Goal: Task Accomplishment & Management: Manage account settings

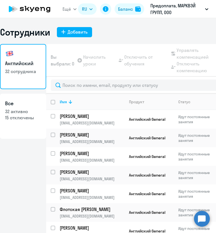
select select "30"
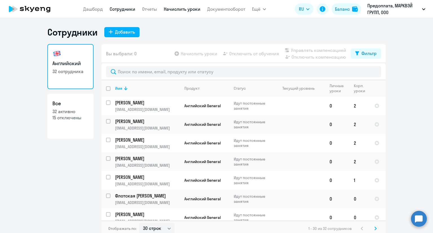
click at [189, 10] on link "Начислить уроки" at bounding box center [182, 9] width 37 height 6
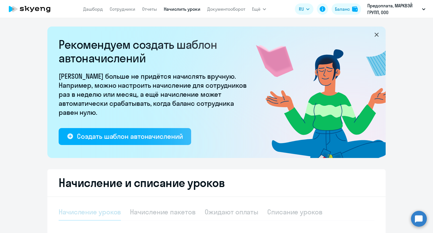
select select "10"
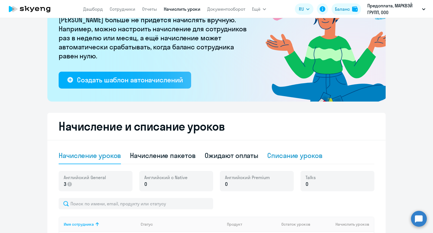
click at [216, 152] on div "Списание уроков" at bounding box center [294, 155] width 55 height 9
select select "10"
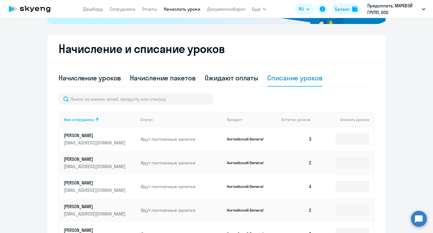
scroll to position [141, 0]
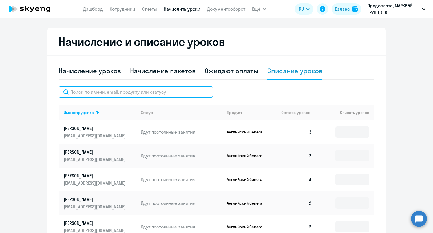
click at [158, 93] on input "text" at bounding box center [136, 91] width 154 height 11
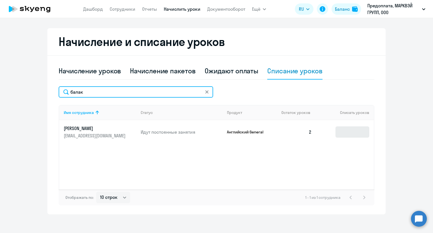
type input "балак"
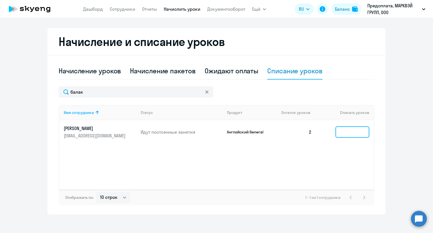
click at [216, 128] on input at bounding box center [352, 131] width 34 height 11
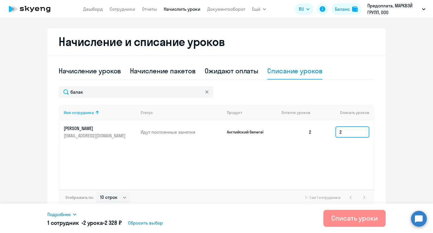
type input "2"
click at [216, 214] on div "Списать уроки" at bounding box center [354, 217] width 46 height 9
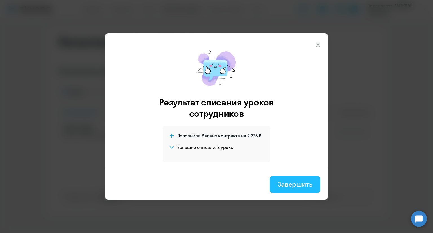
click at [216, 181] on div "Завершить" at bounding box center [295, 184] width 35 height 9
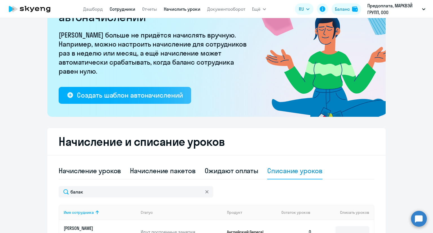
scroll to position [28, 0]
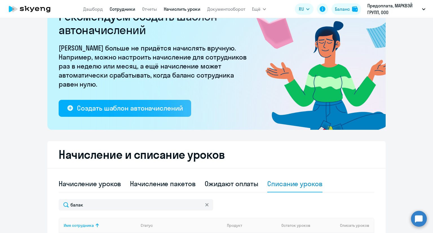
click at [127, 10] on link "Сотрудники" at bounding box center [123, 9] width 26 height 6
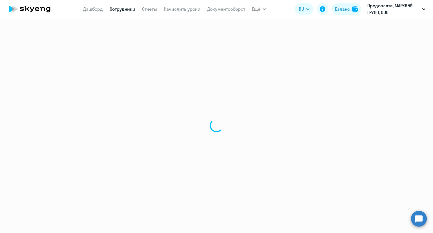
select select "30"
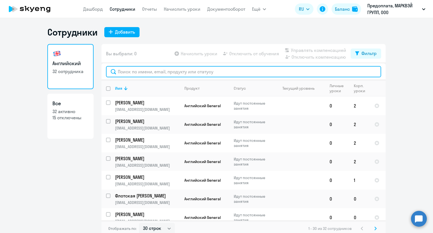
click at [196, 71] on input "text" at bounding box center [243, 71] width 275 height 11
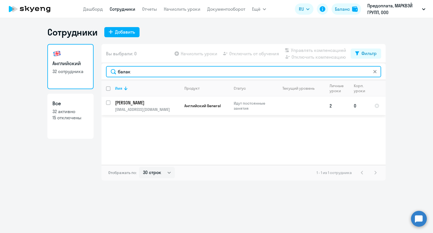
type input "балак"
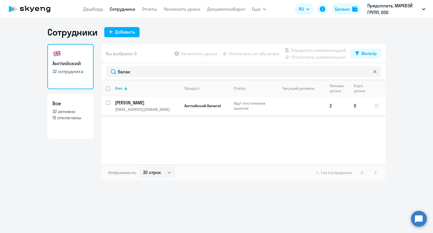
click at [108, 103] on input "select row 41888863" at bounding box center [111, 105] width 11 height 11
checkbox input "true"
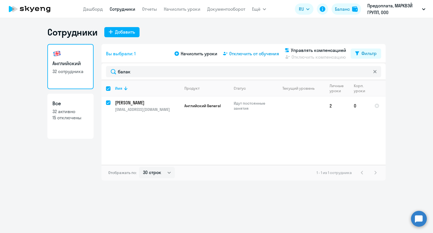
click at [216, 53] on span "Отключить от обучения" at bounding box center [254, 53] width 50 height 7
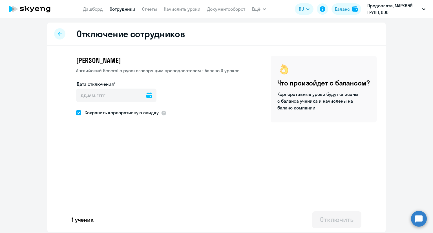
click at [146, 96] on icon at bounding box center [149, 95] width 6 height 6
click at [129, 181] on span "29" at bounding box center [129, 182] width 10 height 10
type input "[DATE]"
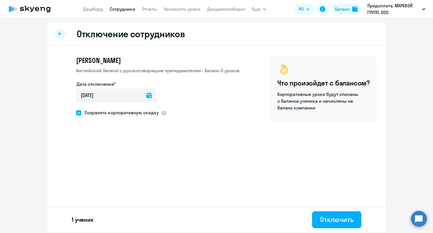
click at [79, 111] on span at bounding box center [78, 112] width 5 height 5
click at [76, 112] on input "Сохранить корпоративную скидку" at bounding box center [76, 112] width 0 height 0
checkbox input "false"
click at [216, 217] on div "Отключить" at bounding box center [337, 219] width 34 height 9
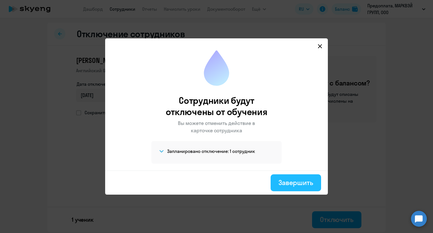
click at [216, 184] on div "Завершить" at bounding box center [295, 182] width 35 height 9
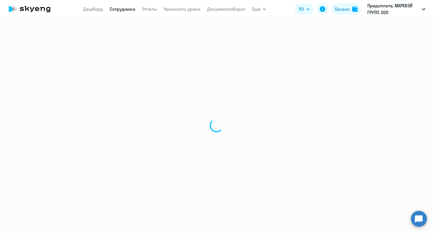
select select "30"
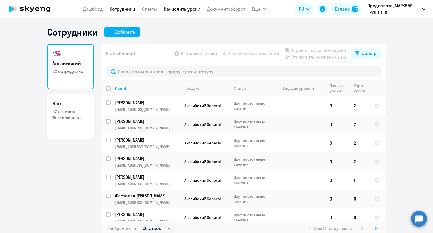
click at [186, 10] on link "Начислить уроки" at bounding box center [182, 9] width 37 height 6
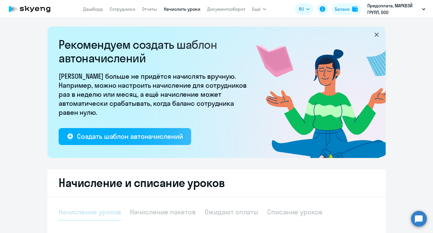
select select "10"
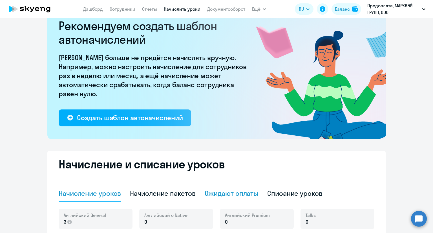
scroll to position [56, 0]
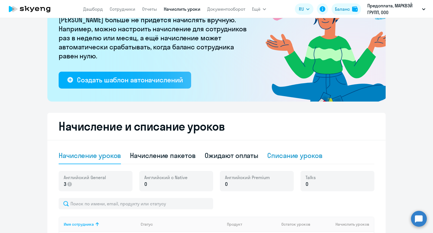
click at [216, 158] on div "Списание уроков" at bounding box center [294, 155] width 55 height 9
select select "10"
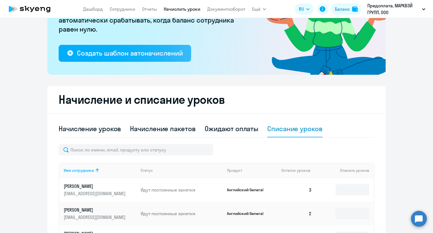
scroll to position [113, 0]
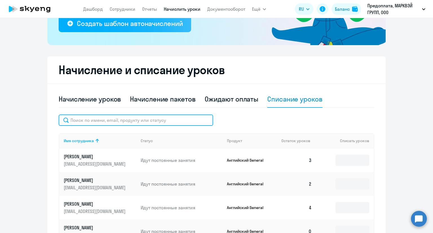
click at [147, 120] on input "text" at bounding box center [136, 119] width 154 height 11
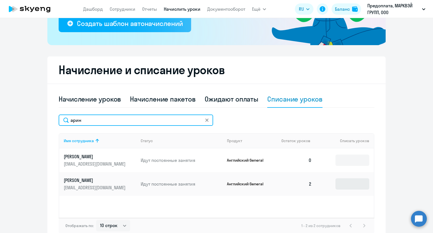
type input "арин"
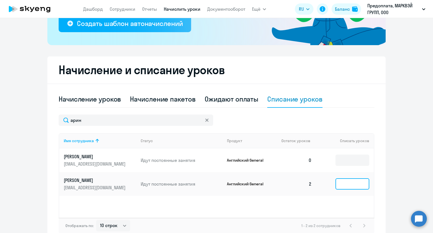
click at [216, 186] on input at bounding box center [352, 183] width 34 height 11
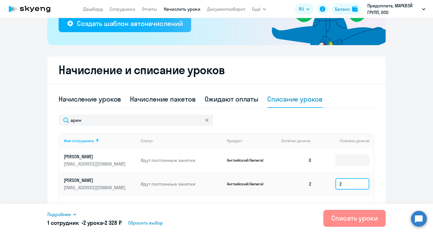
type input "2"
click at [216, 214] on div "Списать уроки" at bounding box center [354, 217] width 46 height 9
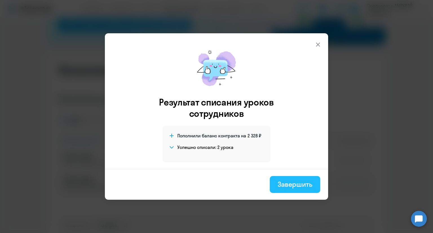
click at [216, 178] on button "Завершить" at bounding box center [295, 184] width 50 height 17
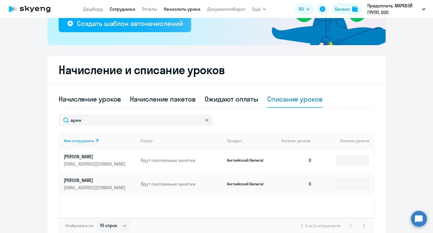
click at [113, 7] on link "Сотрудники" at bounding box center [123, 9] width 26 height 6
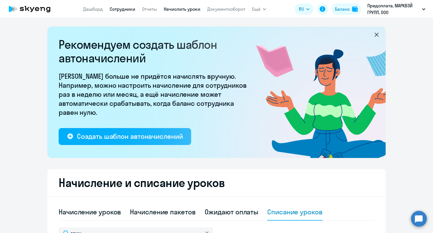
select select "30"
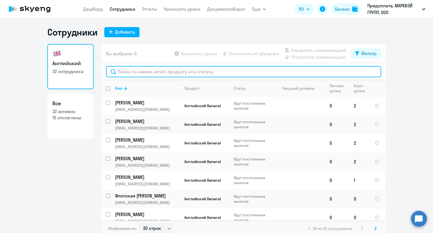
click at [148, 72] on input "text" at bounding box center [243, 71] width 275 height 11
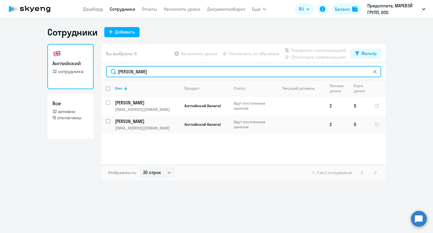
type input "[PERSON_NAME]"
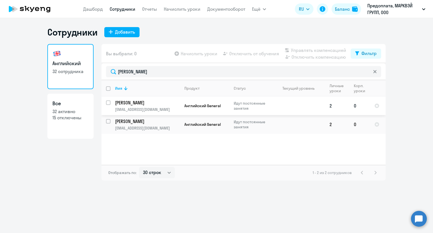
click at [108, 102] on input "select row 41888839" at bounding box center [111, 105] width 11 height 11
checkbox input "true"
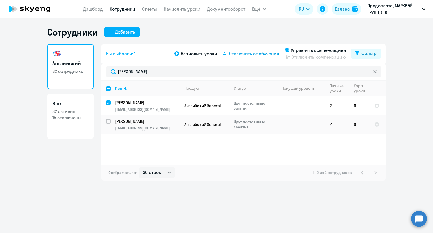
click at [216, 56] on span "Отключить от обучения" at bounding box center [254, 53] width 50 height 7
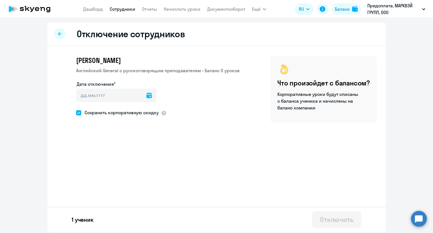
click at [80, 111] on span at bounding box center [78, 112] width 5 height 5
click at [76, 112] on input "Сохранить корпоративную скидку" at bounding box center [76, 112] width 0 height 0
checkbox input "false"
click at [142, 94] on input "Дата отключения*" at bounding box center [116, 95] width 80 height 14
click at [149, 96] on icon at bounding box center [149, 95] width 6 height 6
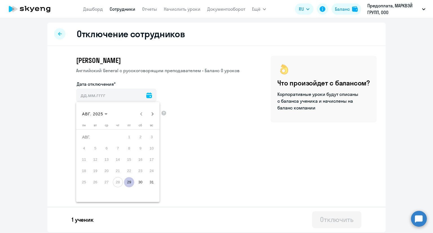
click at [130, 181] on span "29" at bounding box center [129, 182] width 10 height 10
type input "[DATE]"
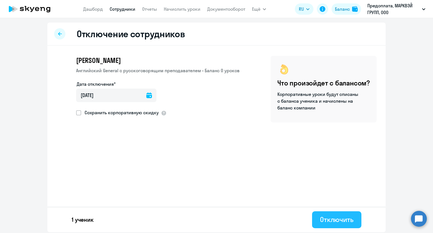
click at [216, 218] on div "Отключить" at bounding box center [337, 219] width 34 height 9
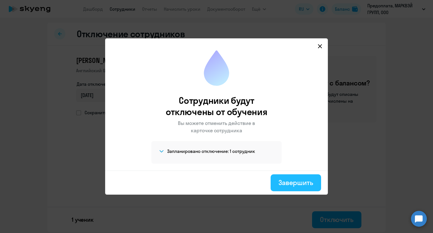
click at [216, 178] on div "Завершить" at bounding box center [295, 182] width 35 height 9
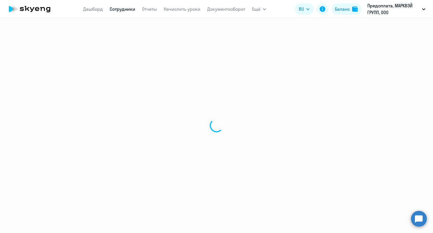
select select "30"
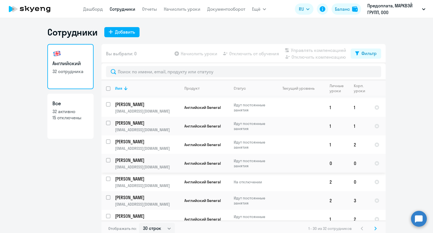
scroll to position [437, 0]
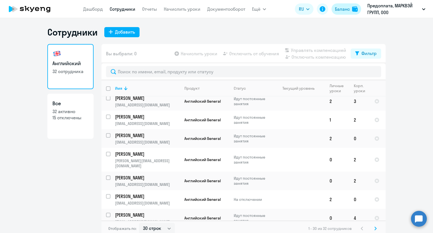
click at [216, 12] on div "Баланс" at bounding box center [342, 9] width 15 height 7
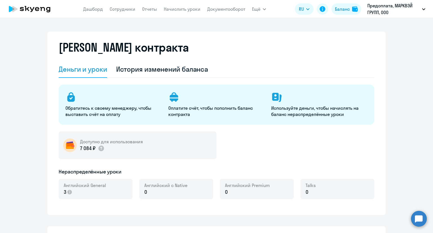
select select "english_adult_not_native_speaker"
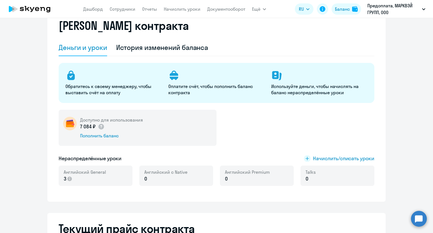
scroll to position [56, 0]
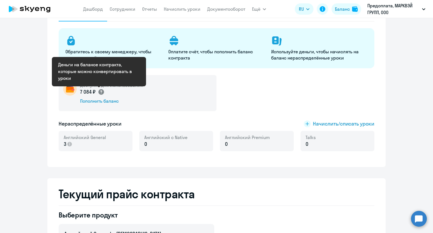
click at [98, 92] on circle at bounding box center [101, 92] width 6 height 6
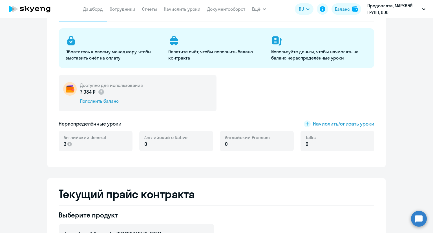
click at [97, 15] on app-header "[PERSON_NAME] Отчеты Начислить уроки Документооборот Ещё Все продукты Дашборд С…" at bounding box center [216, 9] width 433 height 18
click at [97, 14] on nav "[PERSON_NAME] Отчеты Начислить уроки Документооборот" at bounding box center [164, 8] width 162 height 11
click at [96, 12] on link "Дашборд" at bounding box center [93, 9] width 20 height 6
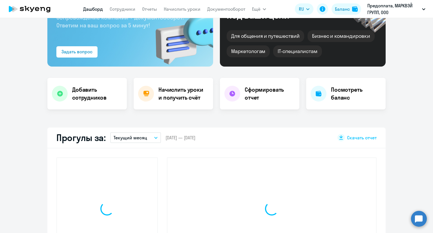
scroll to position [96, 0]
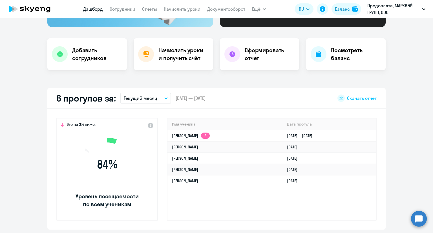
select select "30"
click at [157, 98] on button "Текущий месяц" at bounding box center [145, 98] width 51 height 11
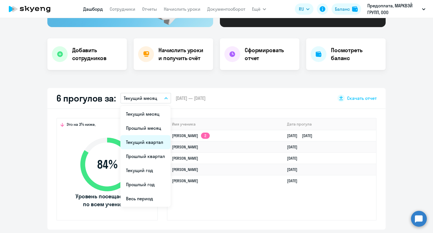
click at [160, 138] on li "Текущий квартал" at bounding box center [145, 142] width 50 height 14
